Goal: Unclear

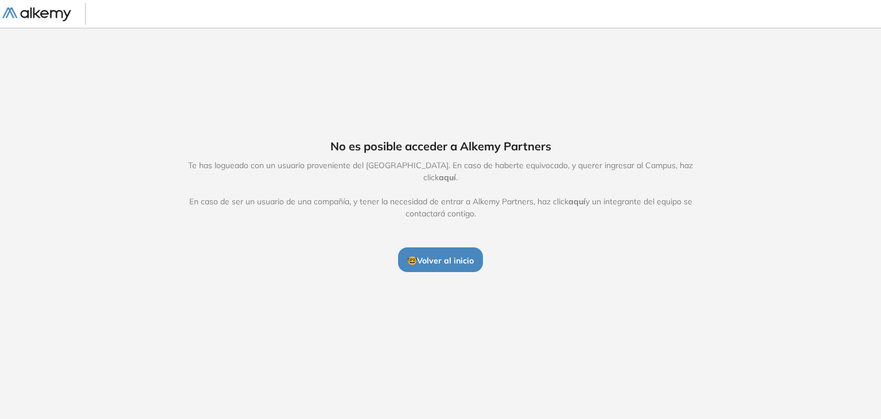
click at [436, 258] on button "🤓 Volver al inicio" at bounding box center [440, 259] width 85 height 24
